Goal: Find specific page/section: Find specific page/section

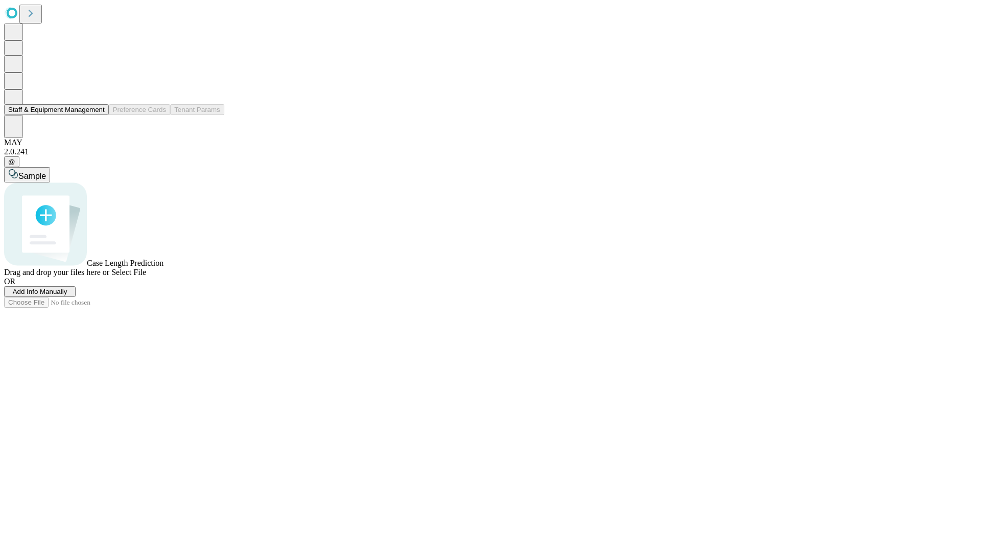
click at [98, 115] on button "Staff & Equipment Management" at bounding box center [56, 109] width 105 height 11
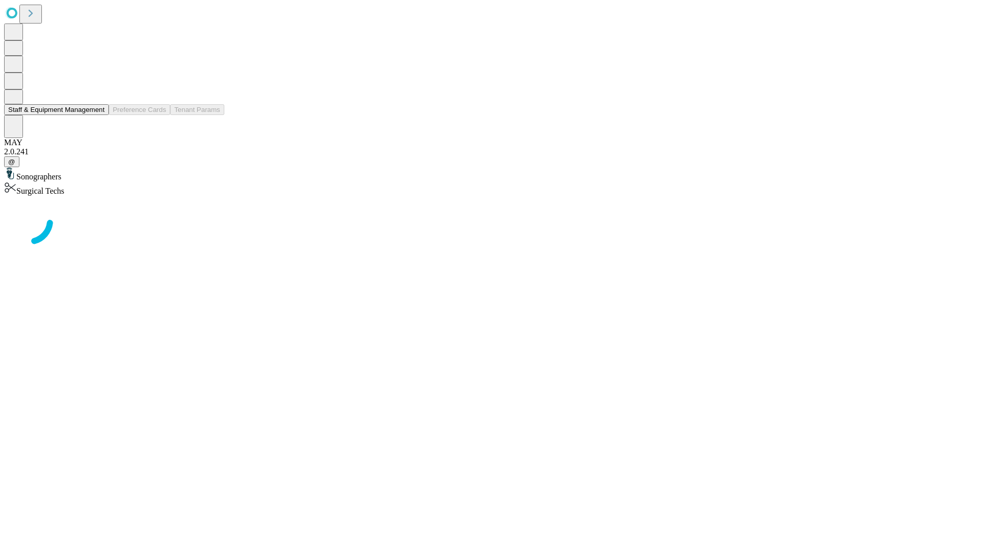
click at [98, 115] on button "Staff & Equipment Management" at bounding box center [56, 109] width 105 height 11
